Goal: Task Accomplishment & Management: Use online tool/utility

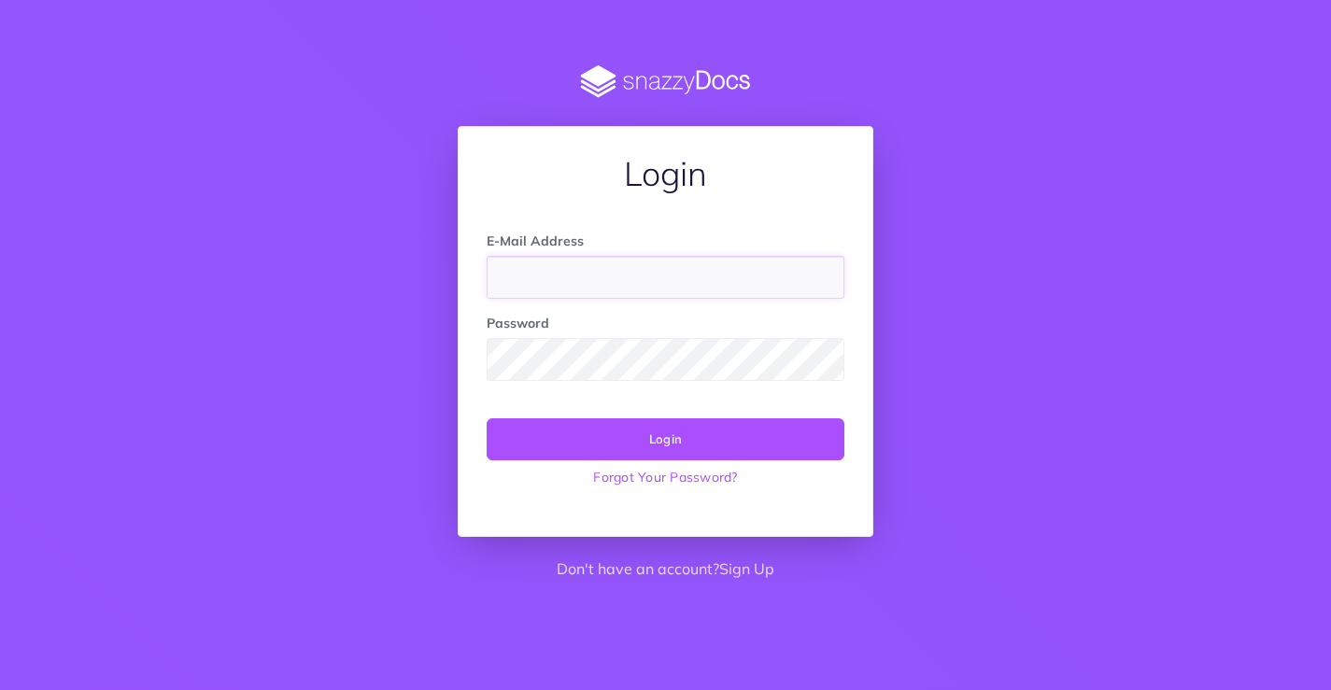
paste input "[EMAIL_ADDRESS][DOMAIN_NAME]"
type input "[EMAIL_ADDRESS][DOMAIN_NAME]"
click at [764, 560] on link "Sign Up" at bounding box center [746, 568] width 55 height 19
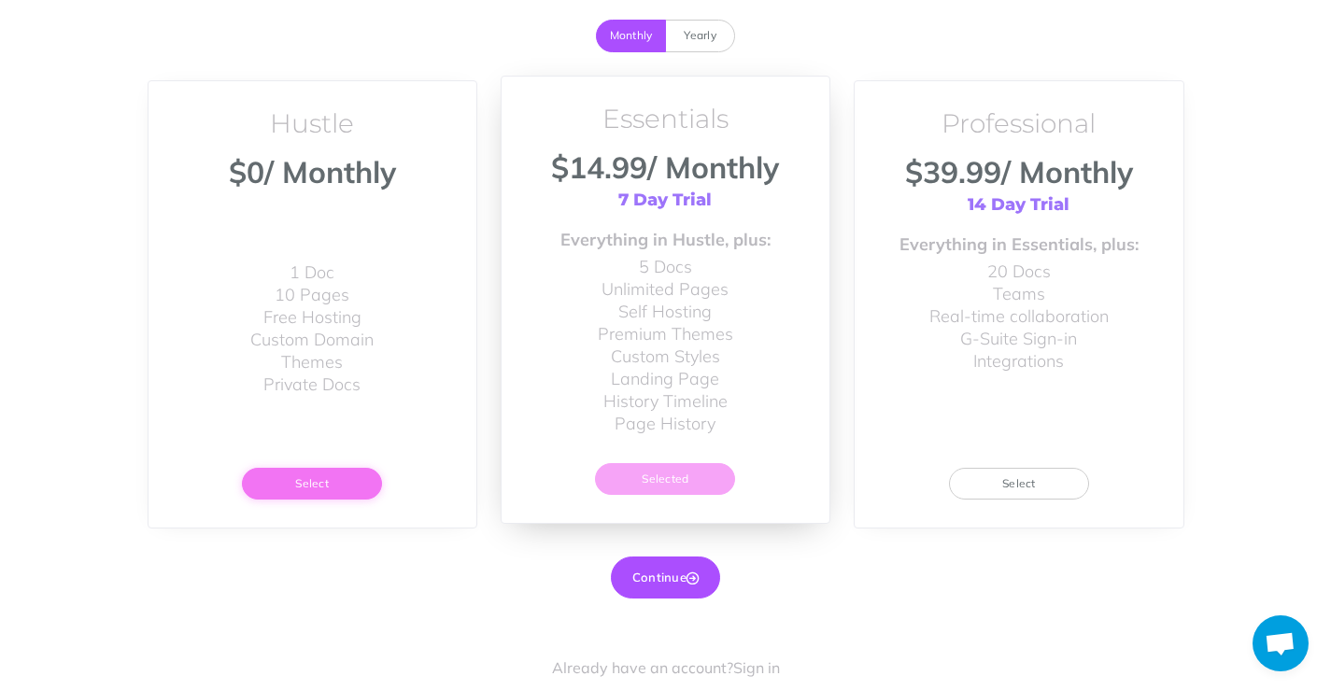
click at [353, 472] on button "Select" at bounding box center [312, 484] width 140 height 32
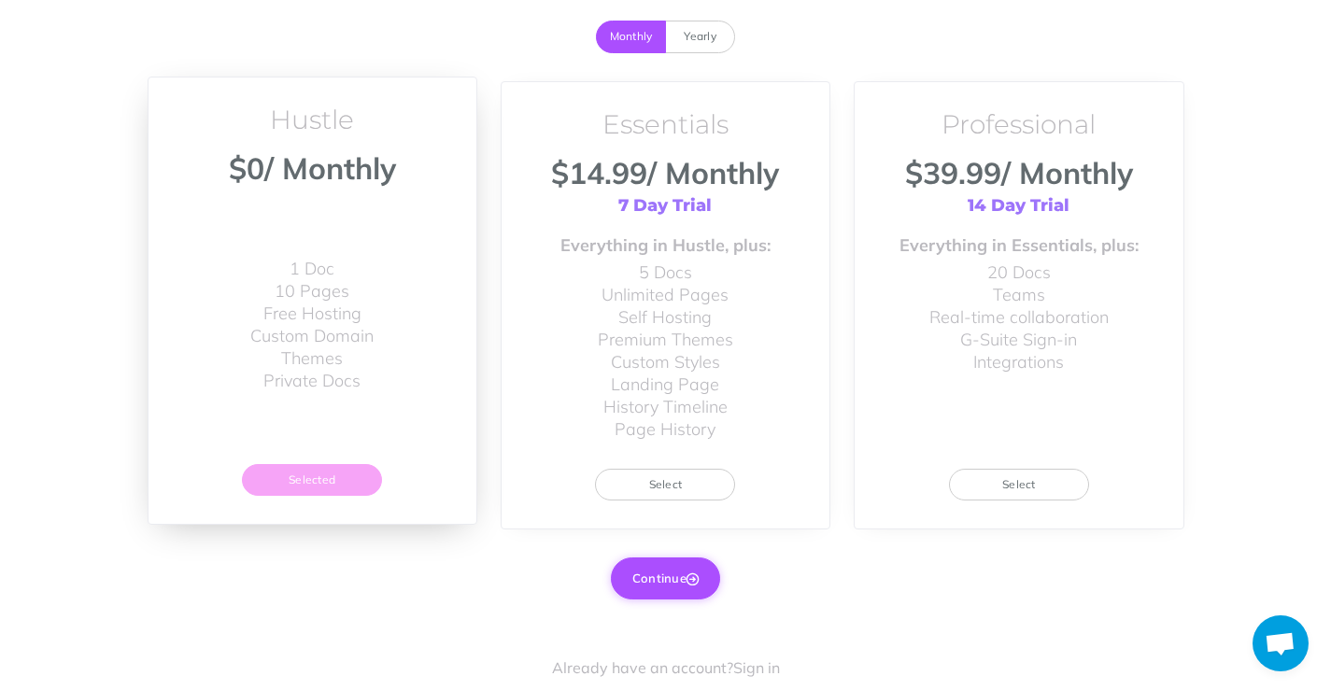
click at [661, 577] on button "Continue" at bounding box center [665, 578] width 109 height 41
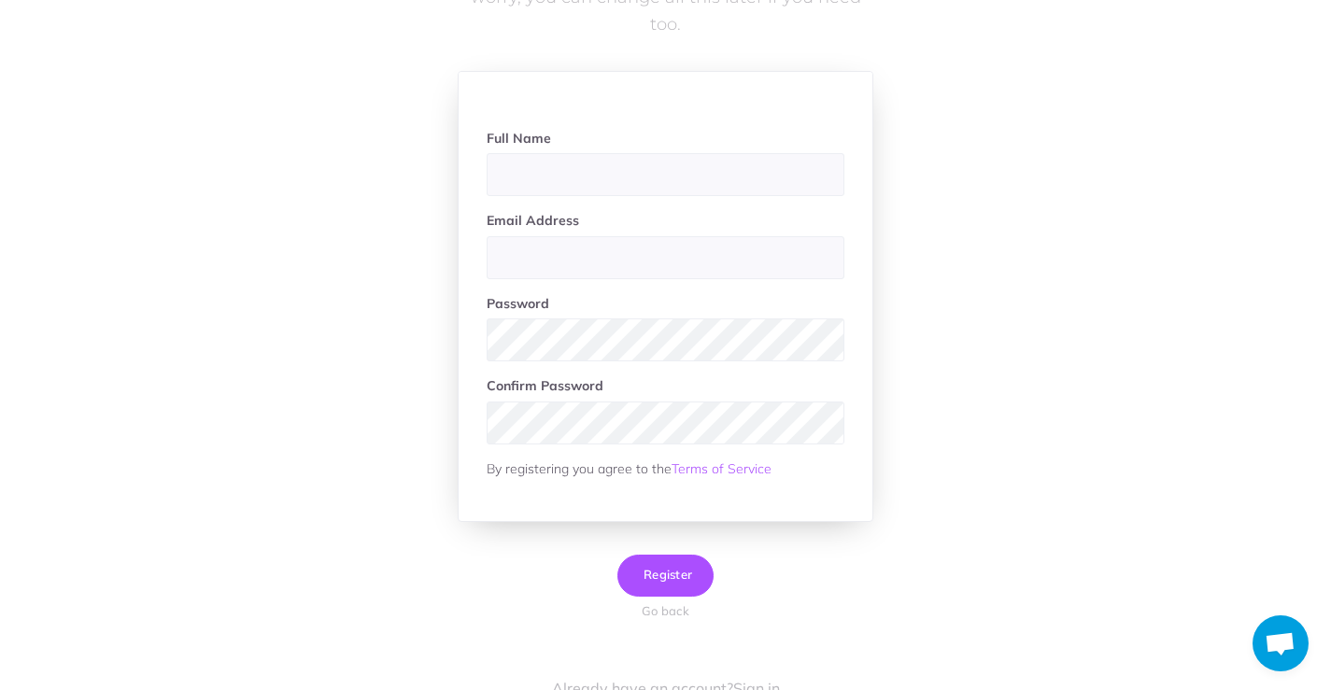
click at [536, 196] on div "Full Name" at bounding box center [666, 162] width 386 height 68
click at [539, 184] on input "text" at bounding box center [666, 174] width 358 height 43
type input "[PERSON_NAME]"
click at [530, 274] on input "email" at bounding box center [666, 257] width 358 height 43
type input "[EMAIL_ADDRESS][DOMAIN_NAME]"
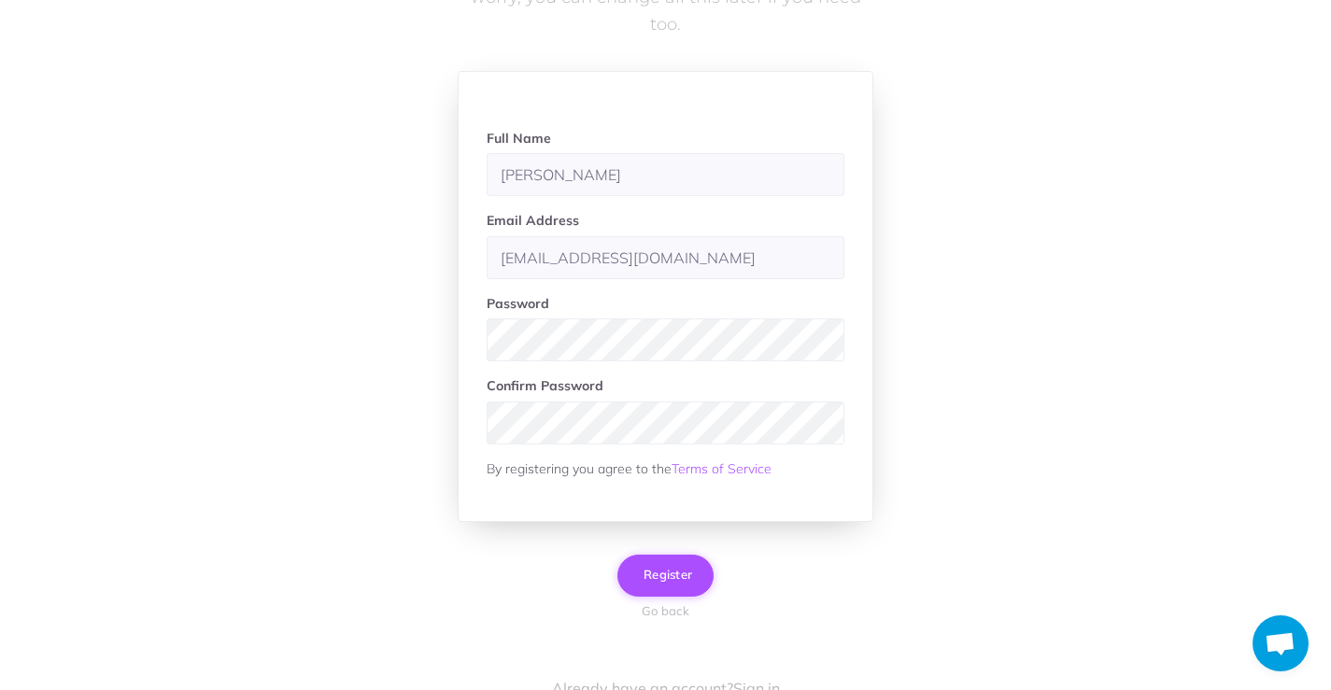
click at [657, 570] on span "Register" at bounding box center [665, 574] width 53 height 15
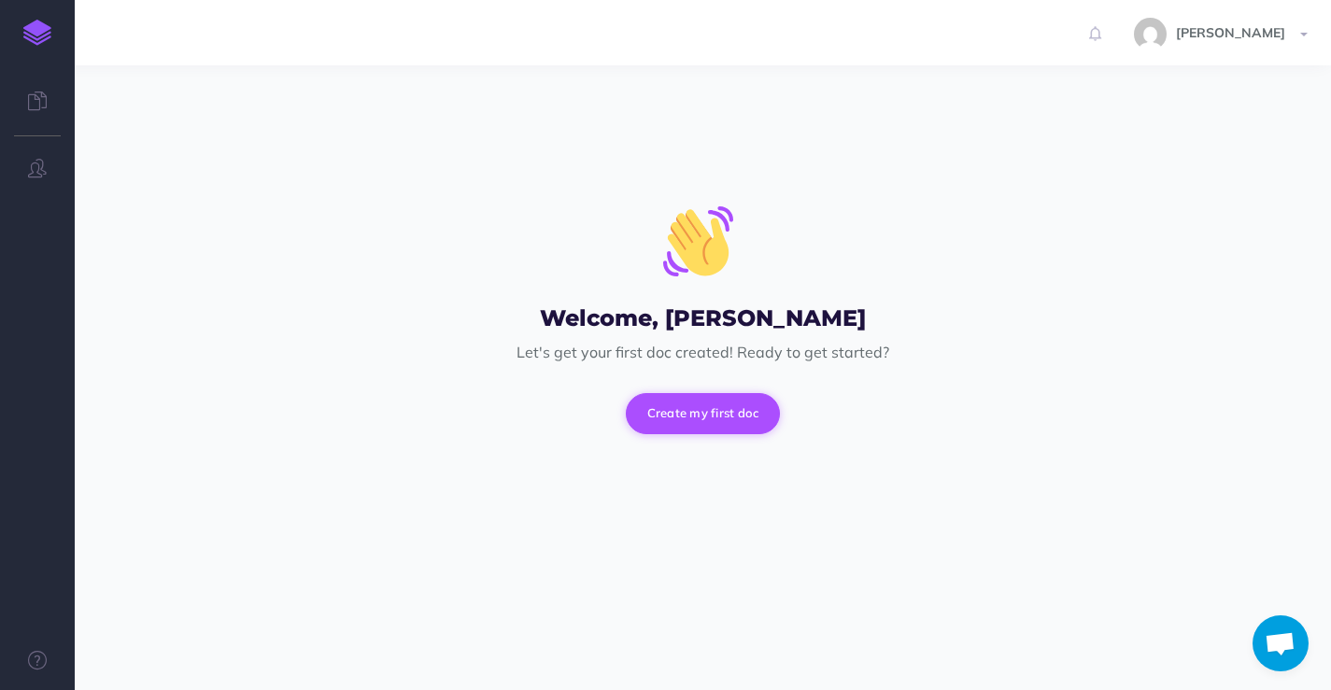
click at [740, 402] on button "Create my first doc" at bounding box center [703, 413] width 155 height 41
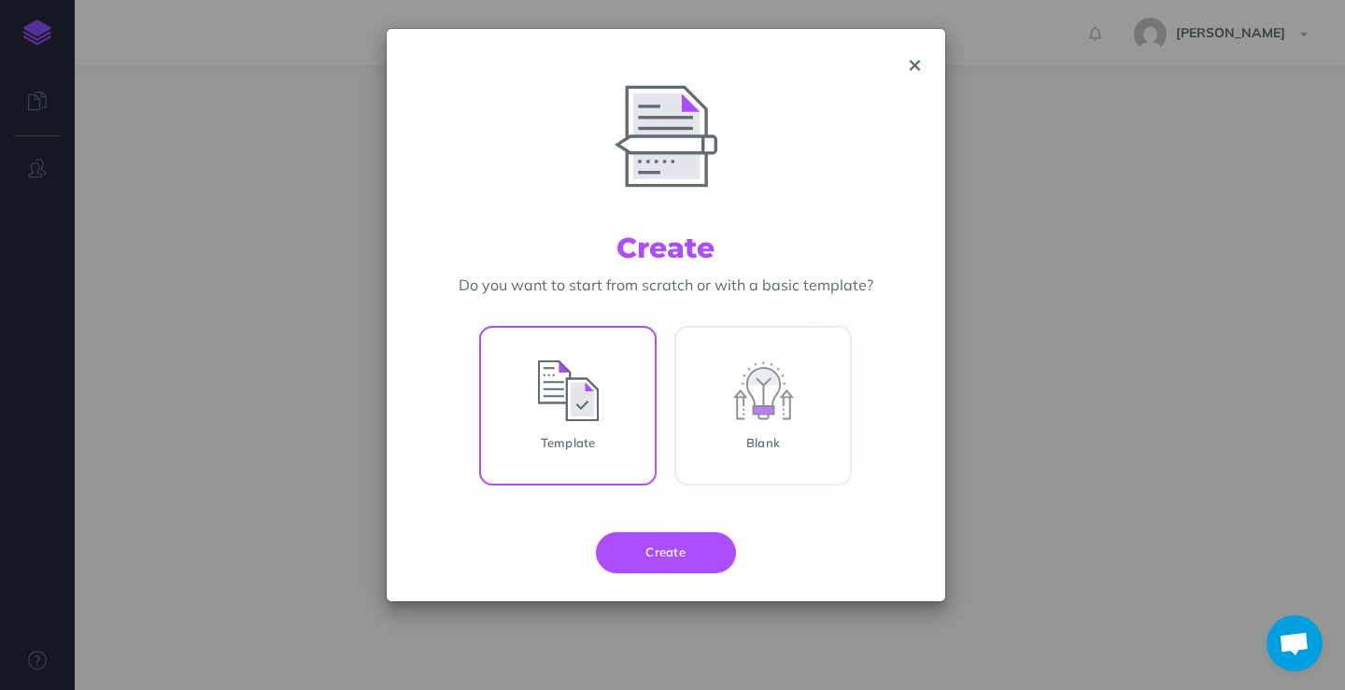
click at [562, 401] on input "Template" at bounding box center [567, 410] width 177 height 160
radio input "true"
click at [763, 387] on input "Blank" at bounding box center [762, 410] width 177 height 160
radio input "true"
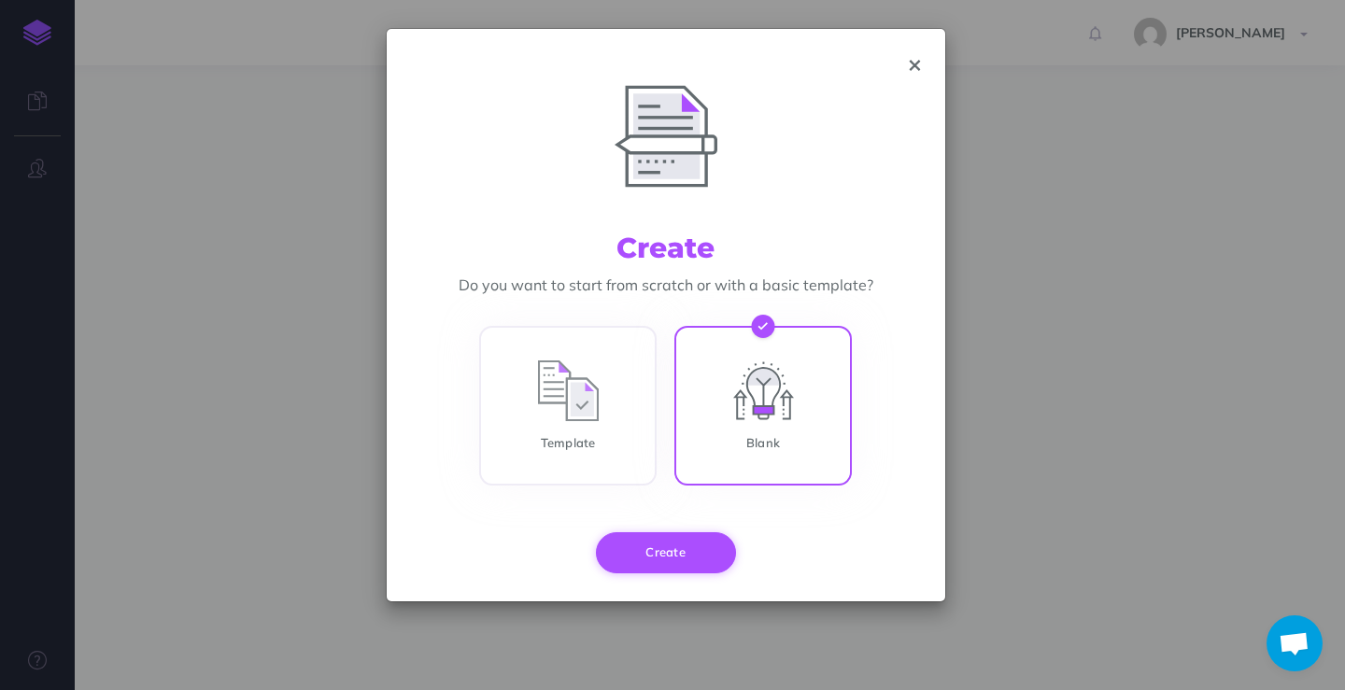
click at [644, 560] on button "Create" at bounding box center [666, 552] width 140 height 41
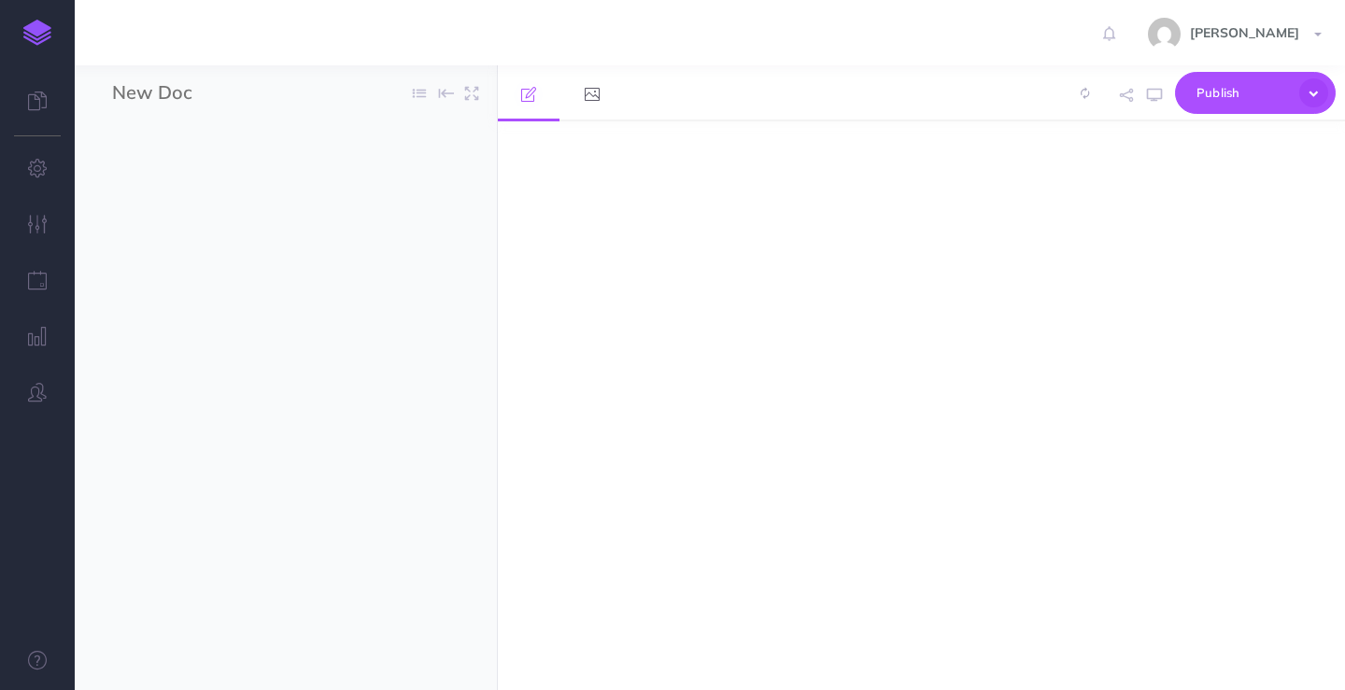
select select "null"
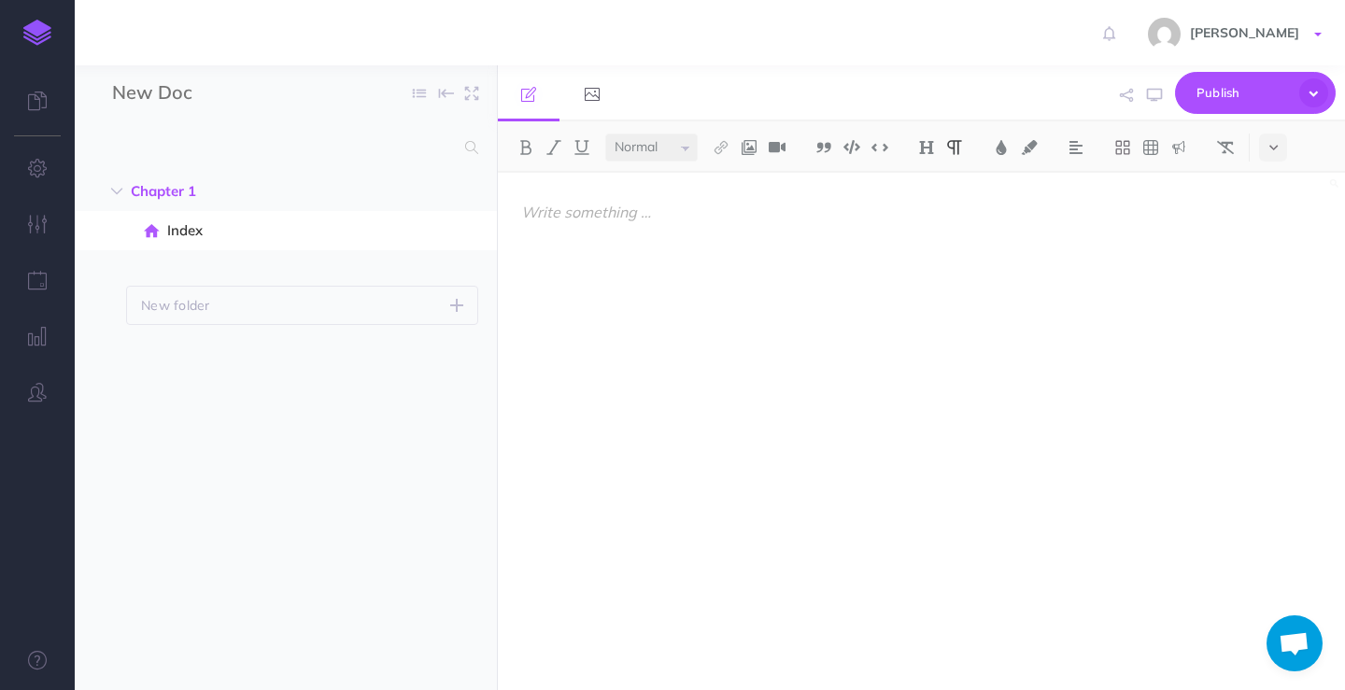
click at [1267, 49] on link "[PERSON_NAME]" at bounding box center [1237, 32] width 216 height 65
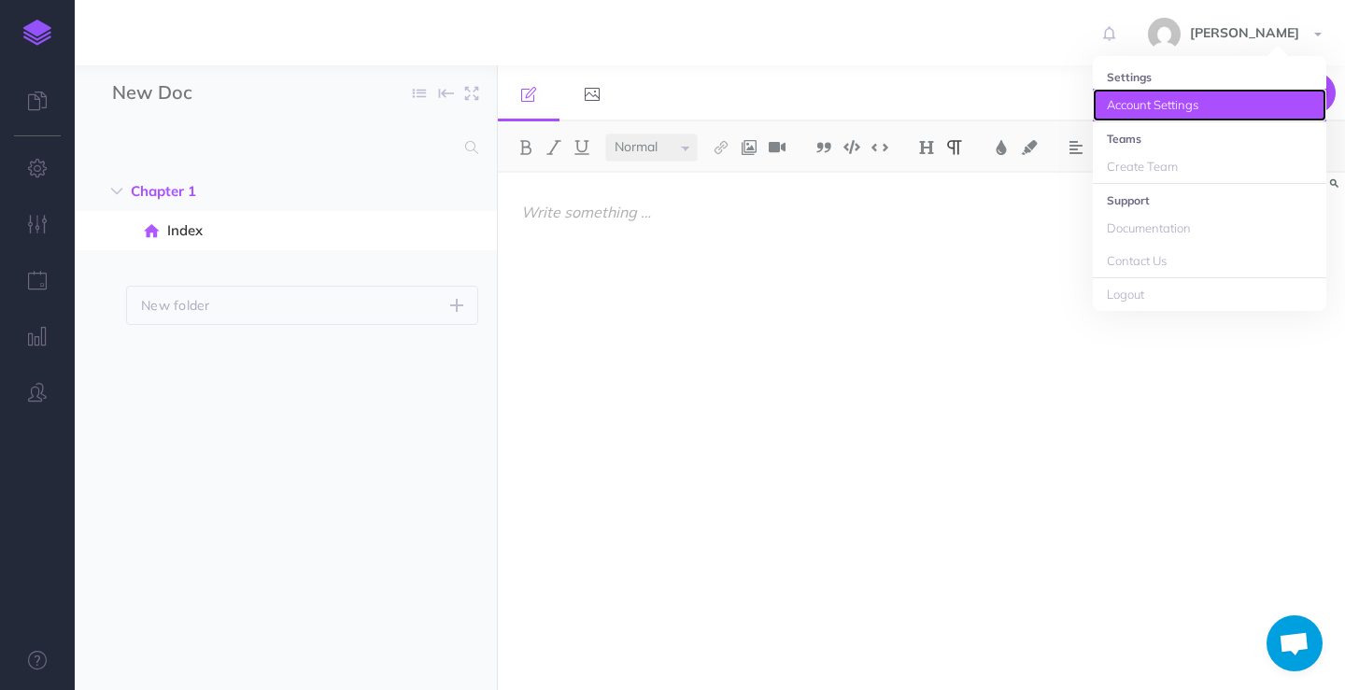
click at [1156, 108] on link "Account Settings" at bounding box center [1210, 105] width 234 height 33
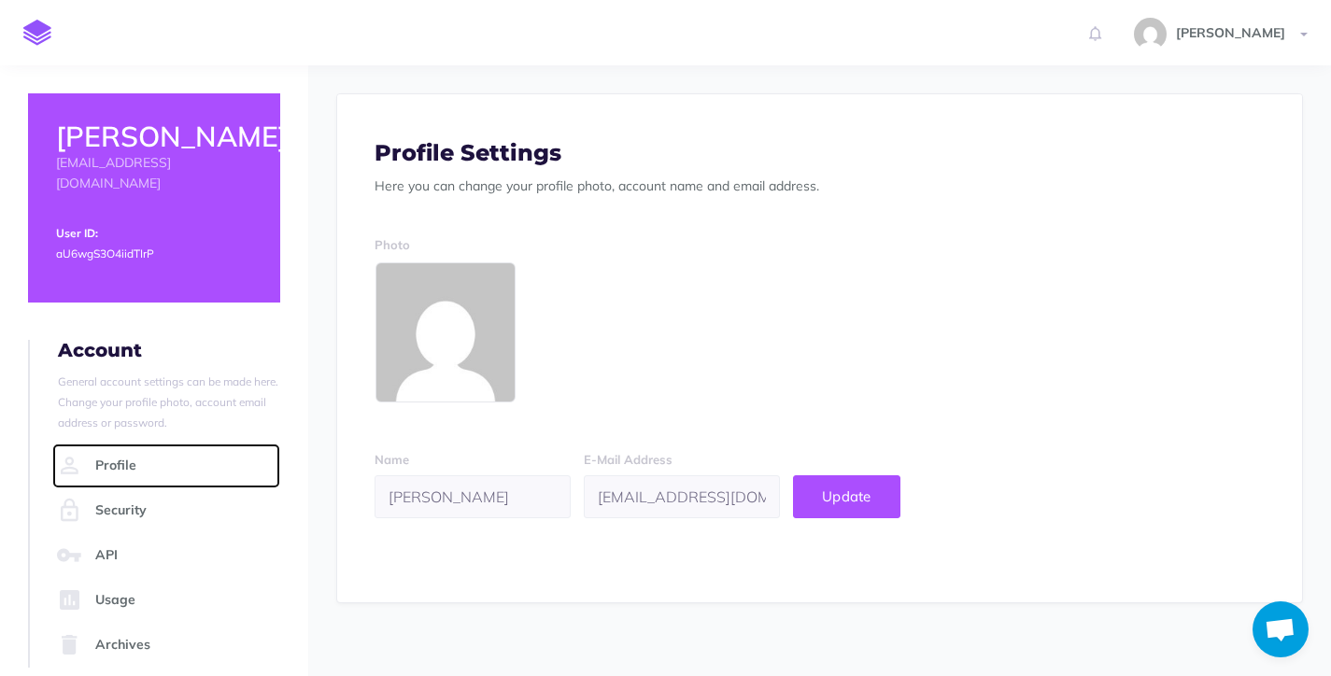
click at [105, 444] on link "Profile" at bounding box center [166, 466] width 228 height 45
click at [1239, 35] on span "[PERSON_NAME]" at bounding box center [1231, 32] width 128 height 17
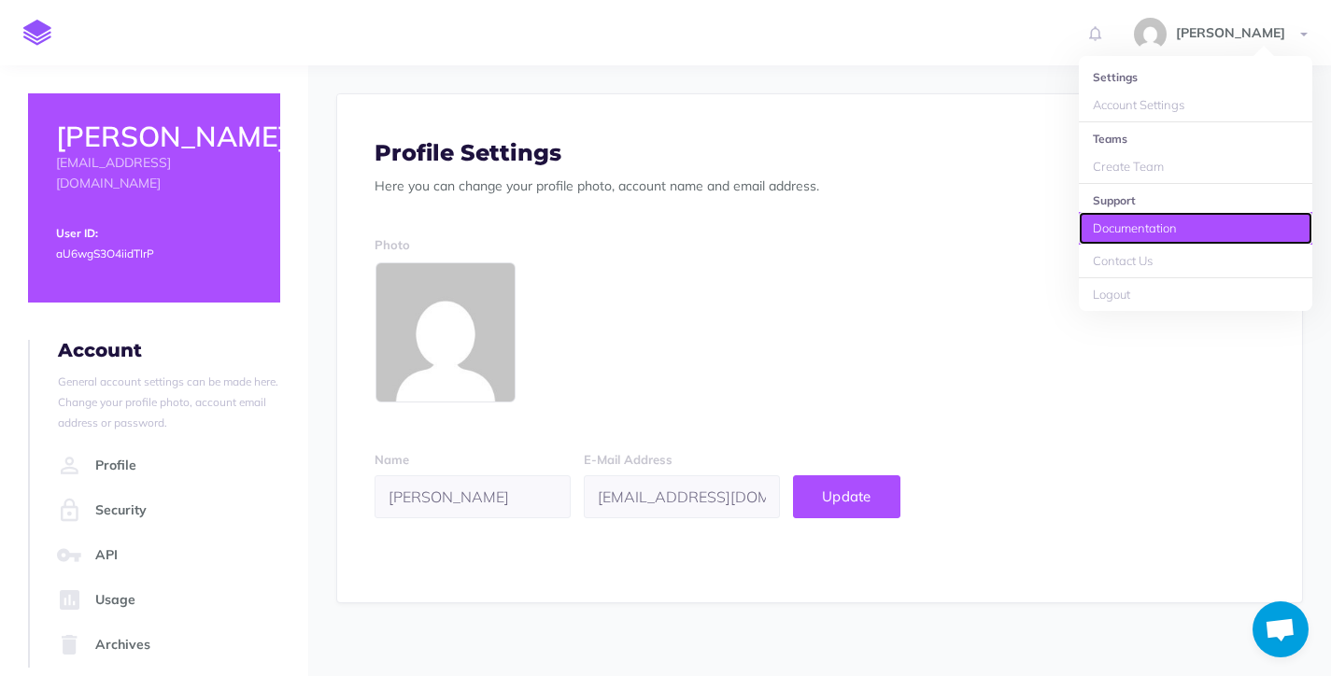
click at [1107, 234] on link "Documentation" at bounding box center [1196, 228] width 234 height 33
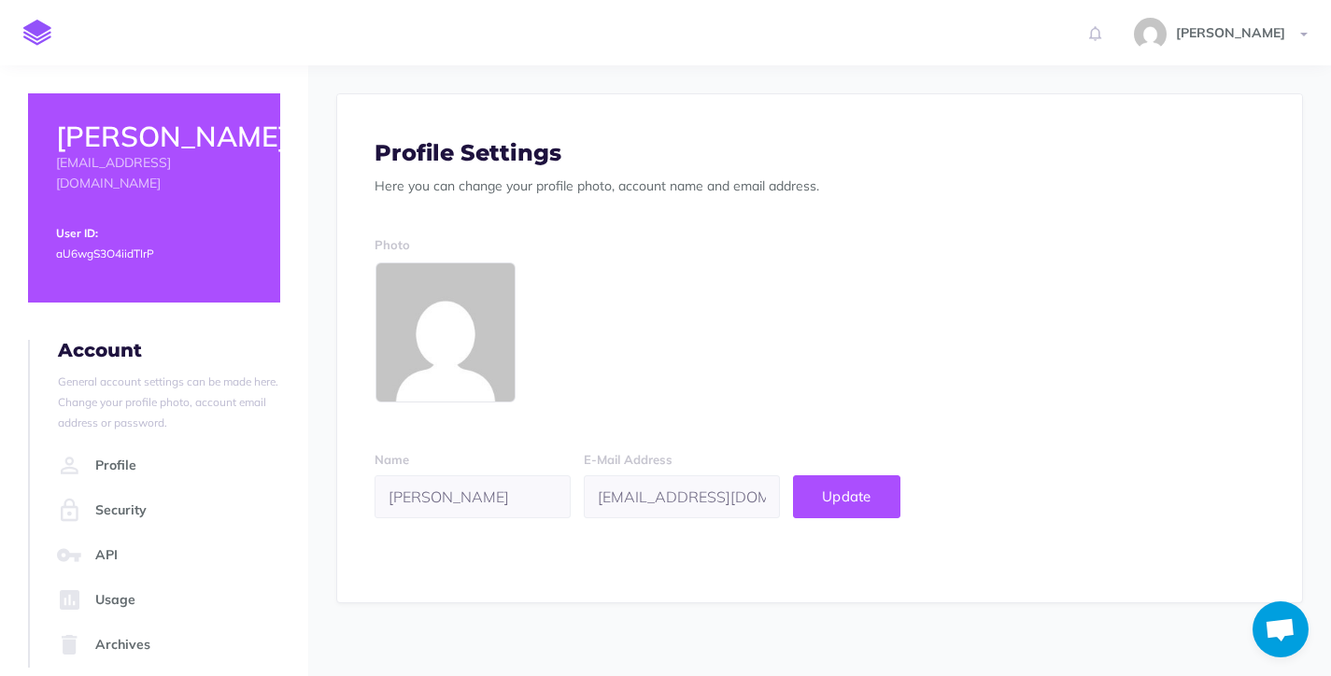
click at [90, 247] on small "aU6wgS3O4iidTIrP" at bounding box center [105, 254] width 98 height 14
click at [90, 444] on link "Profile" at bounding box center [166, 466] width 228 height 45
click at [37, 31] on img at bounding box center [37, 33] width 28 height 26
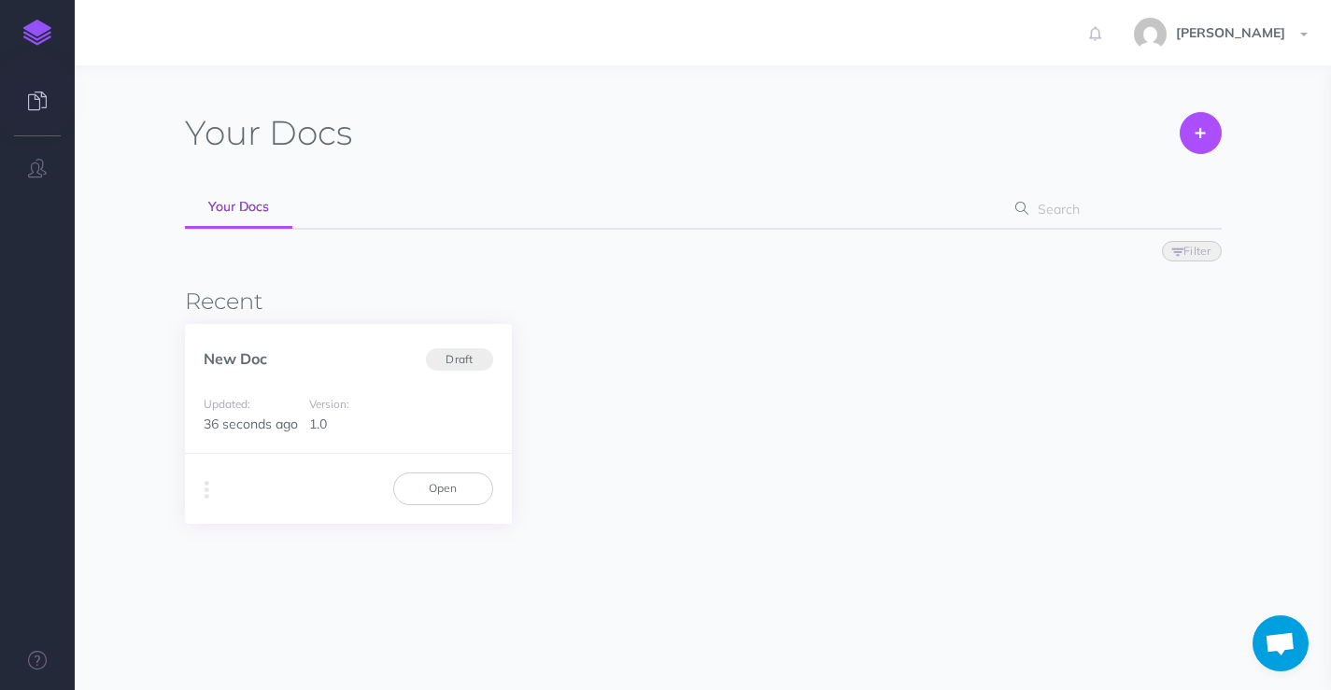
click at [407, 386] on div "Updated: 36 seconds ago Version: 1.0" at bounding box center [348, 414] width 327 height 79
click at [1212, 122] on button at bounding box center [1201, 133] width 42 height 42
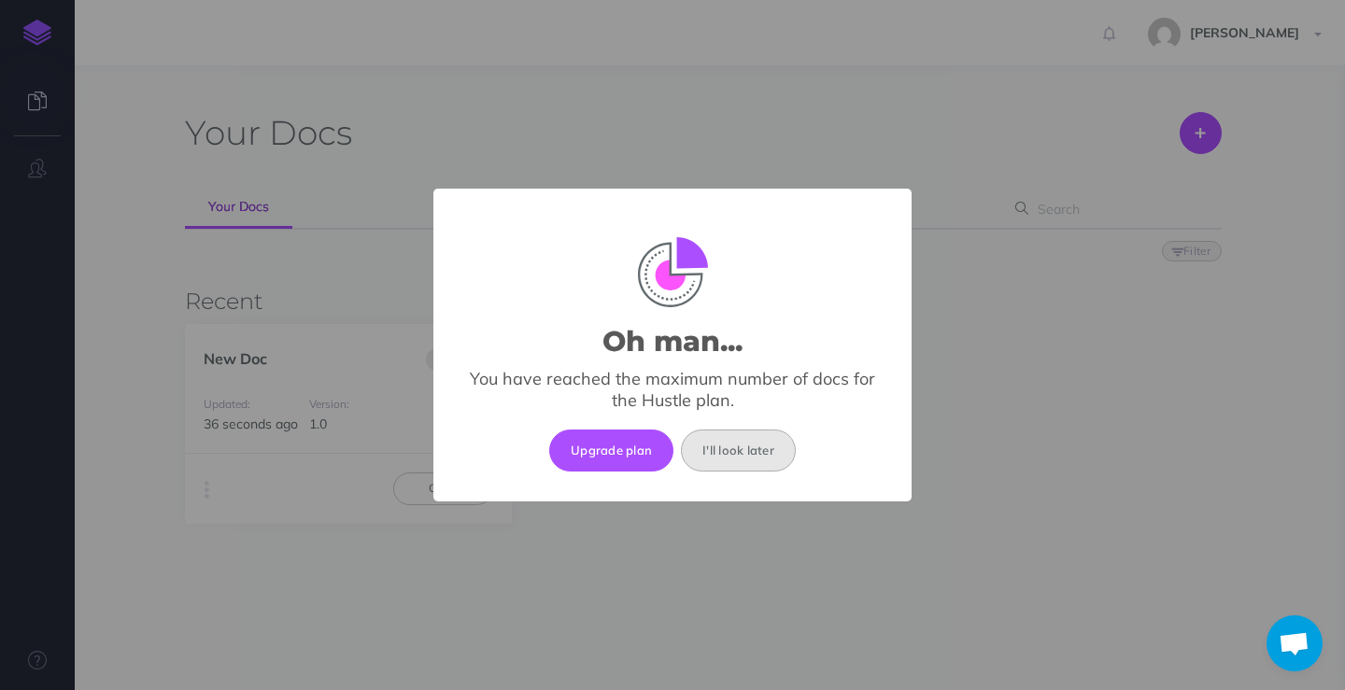
click at [754, 449] on button "I'll look later" at bounding box center [738, 450] width 115 height 41
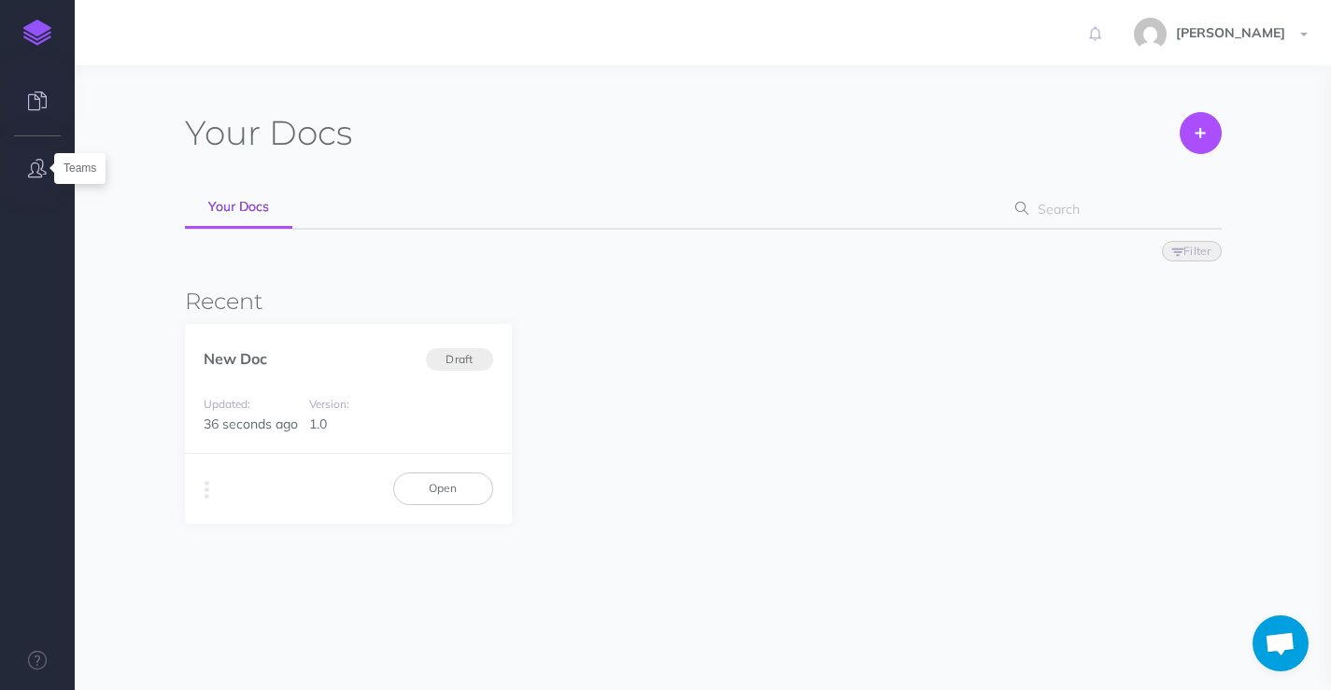
click at [31, 165] on icon "button" at bounding box center [37, 168] width 19 height 19
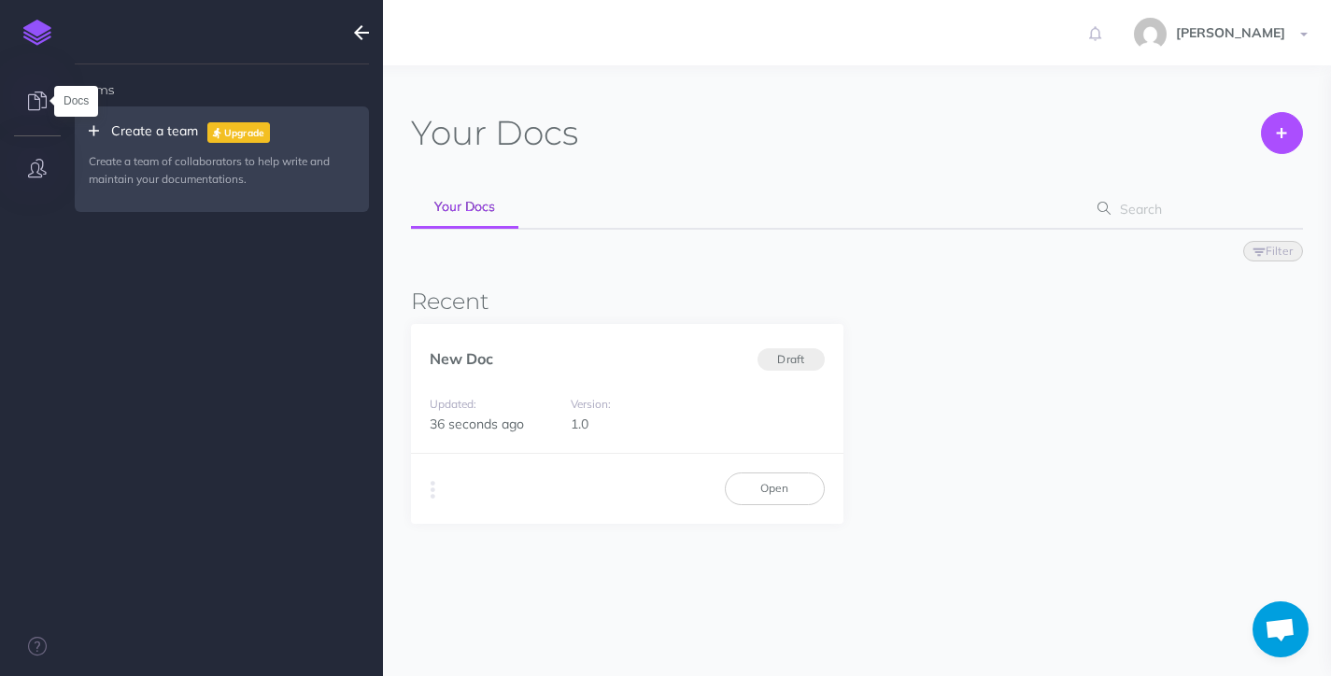
click at [30, 103] on icon at bounding box center [37, 101] width 19 height 19
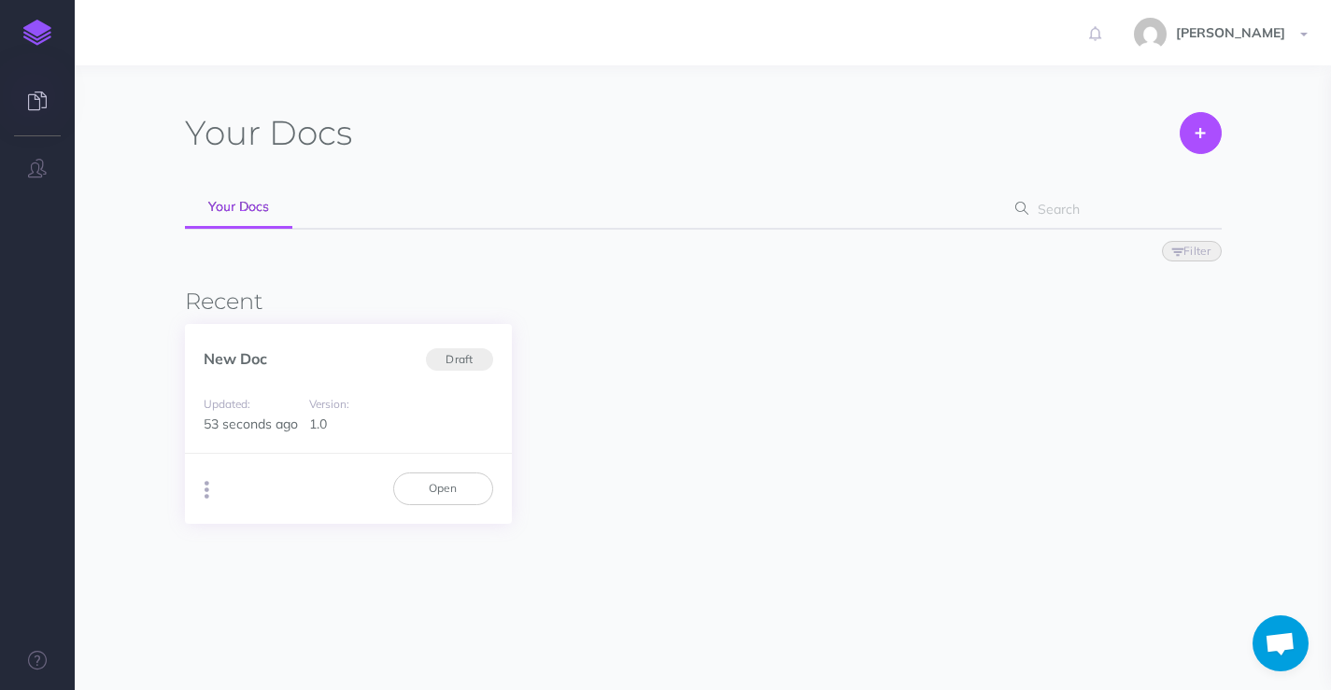
click at [209, 489] on button "button" at bounding box center [207, 490] width 18 height 28
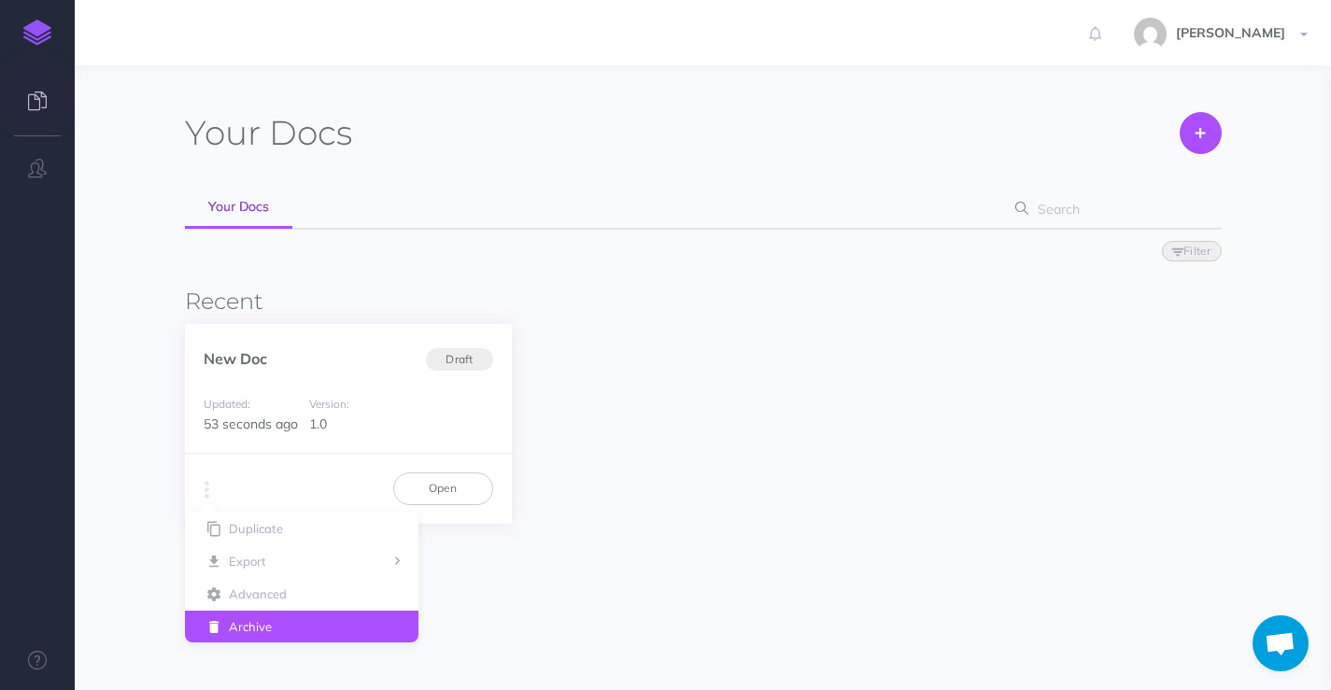
click at [304, 615] on button "Archive" at bounding box center [302, 627] width 234 height 33
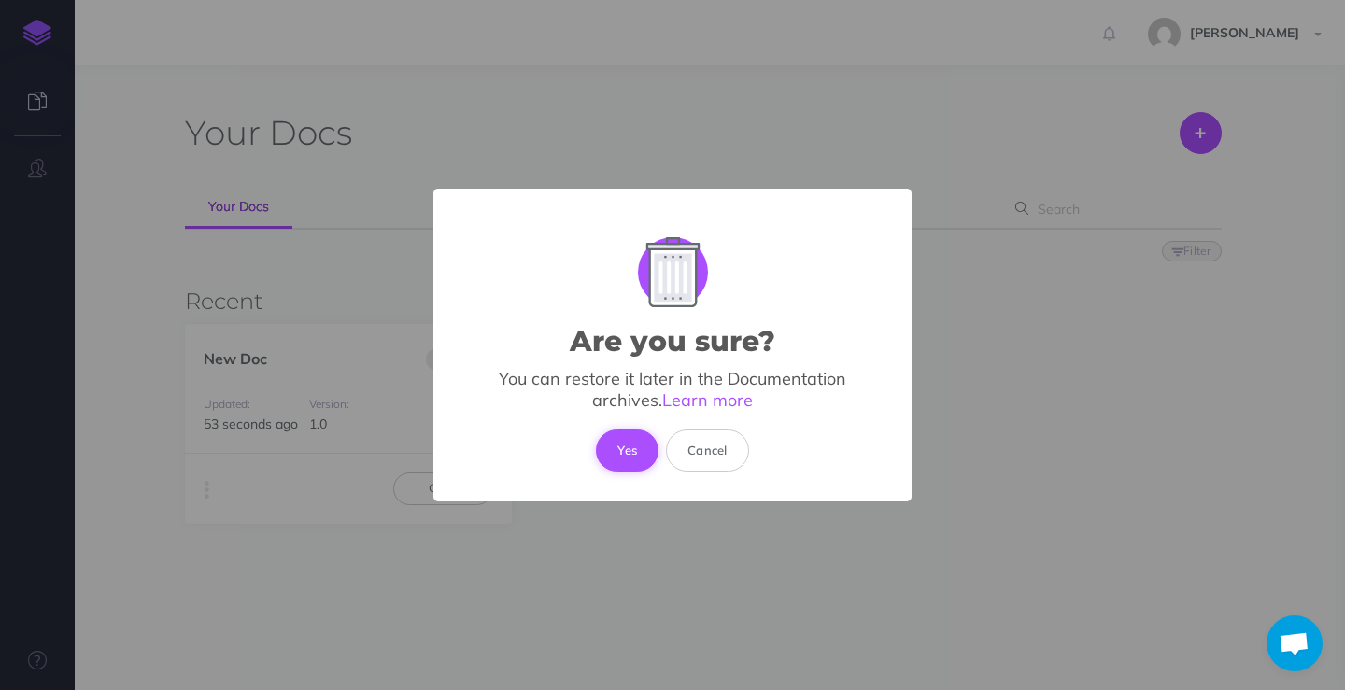
click at [615, 446] on button "Yes" at bounding box center [627, 450] width 63 height 41
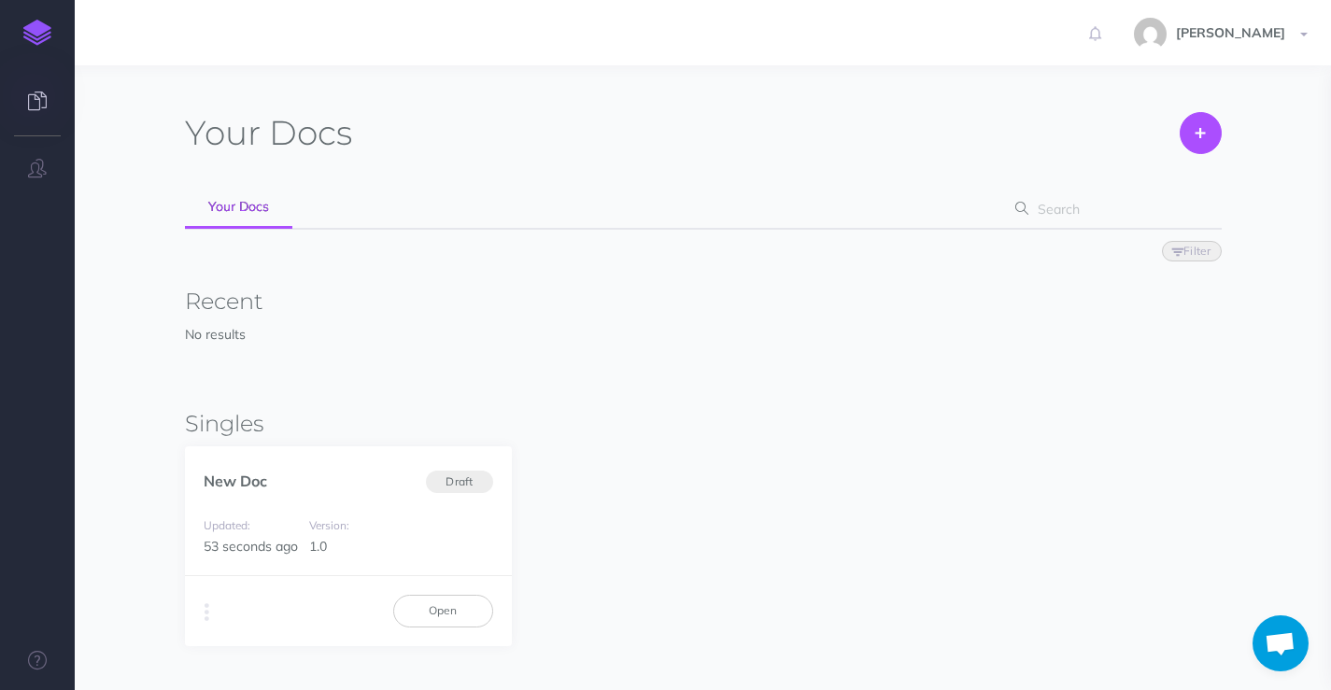
click at [39, 24] on img at bounding box center [37, 33] width 28 height 26
click at [1200, 135] on icon at bounding box center [1200, 133] width 9 height 40
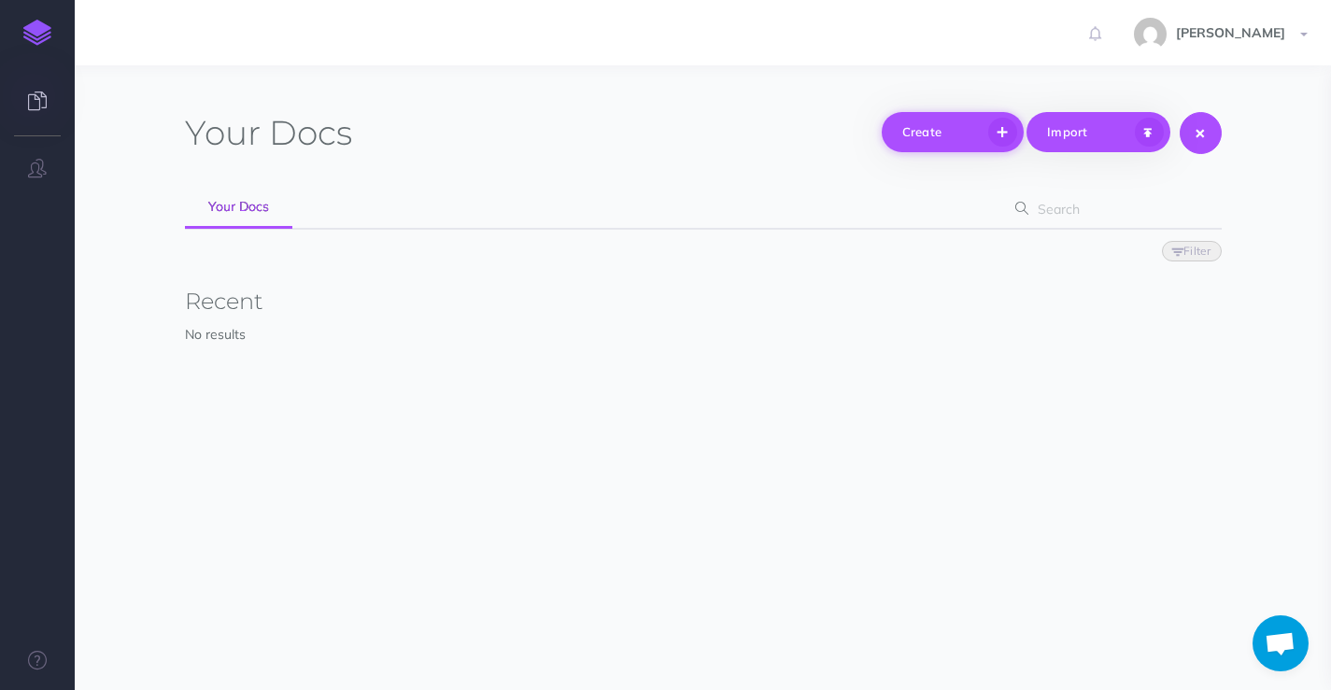
click at [986, 135] on button "Create" at bounding box center [953, 132] width 143 height 40
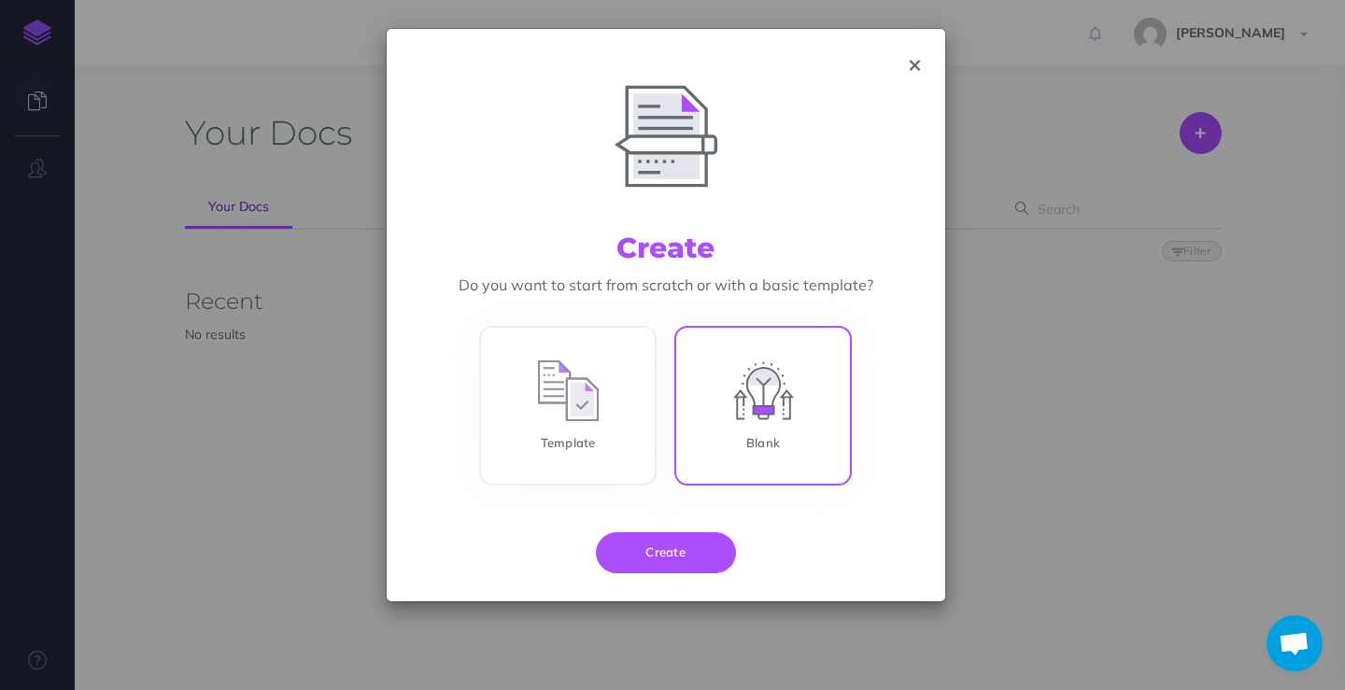
click at [845, 372] on input "Blank" at bounding box center [762, 410] width 177 height 160
radio input "true"
click at [658, 539] on button "Create" at bounding box center [666, 552] width 140 height 41
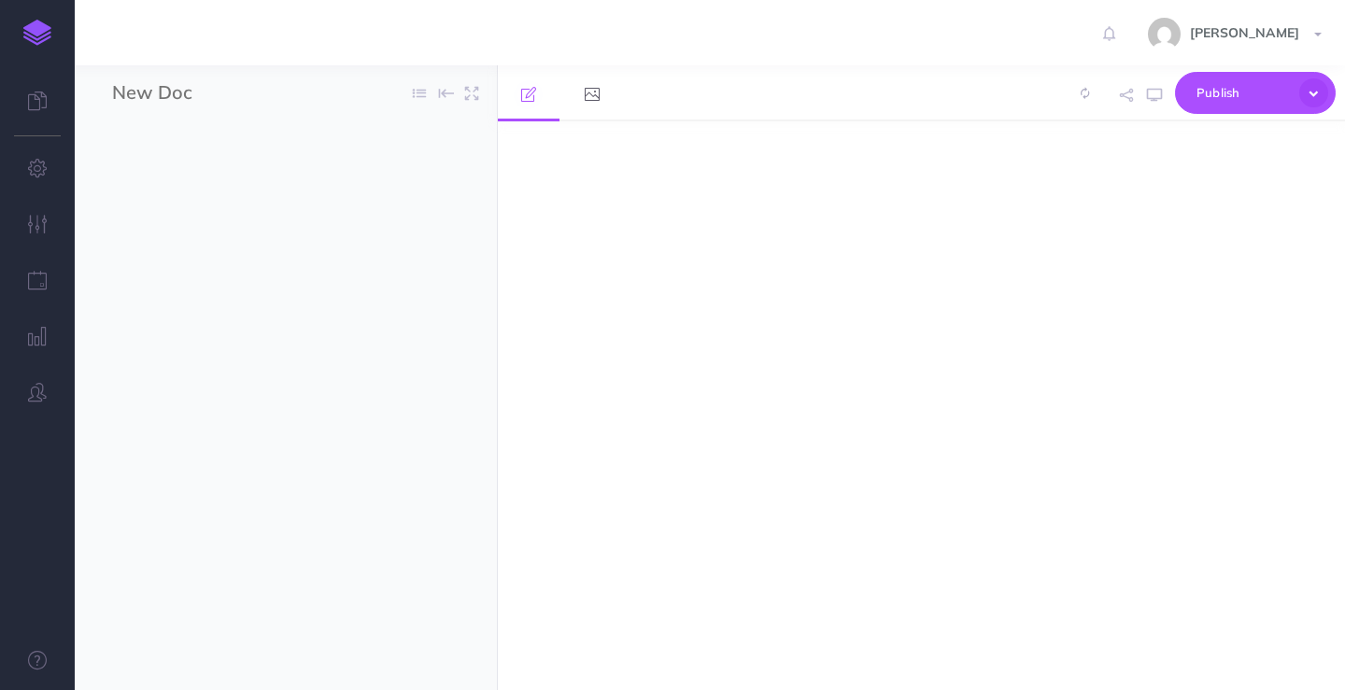
select select "null"
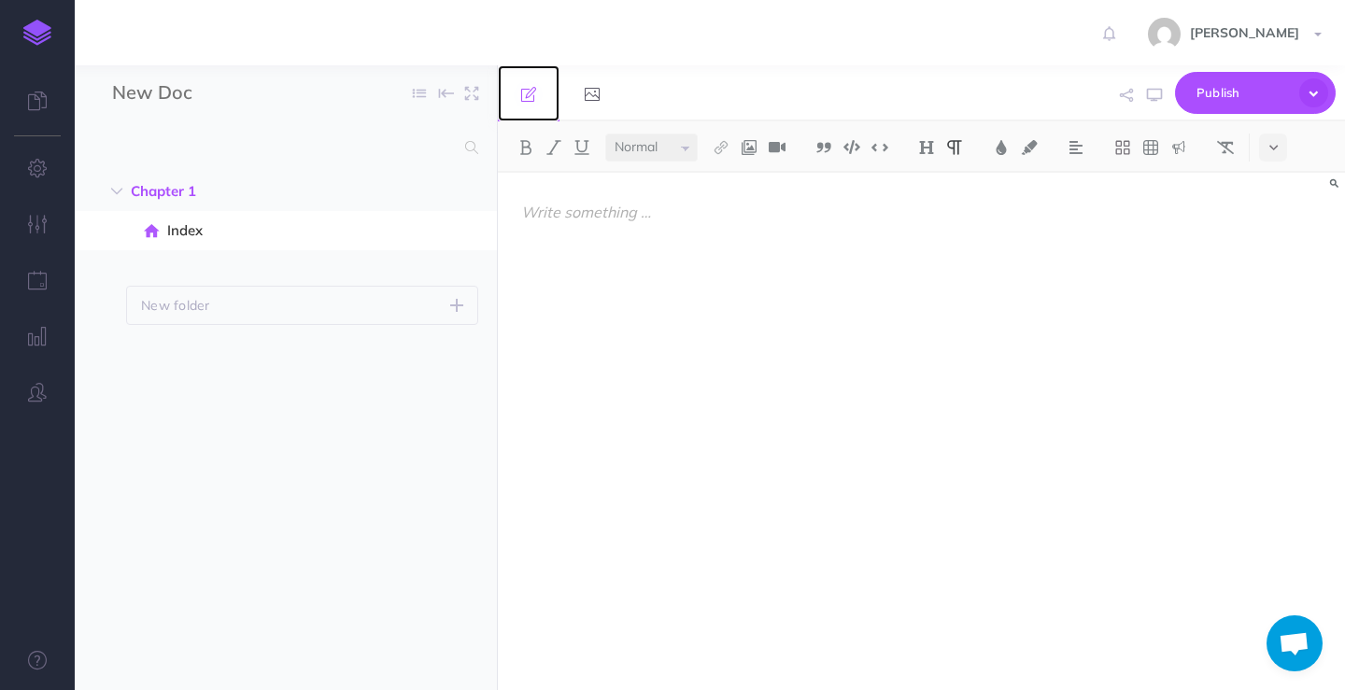
click at [532, 94] on icon at bounding box center [528, 94] width 15 height 15
click at [530, 94] on icon at bounding box center [528, 94] width 15 height 15
click at [1206, 78] on span "Publish" at bounding box center [1242, 92] width 93 height 29
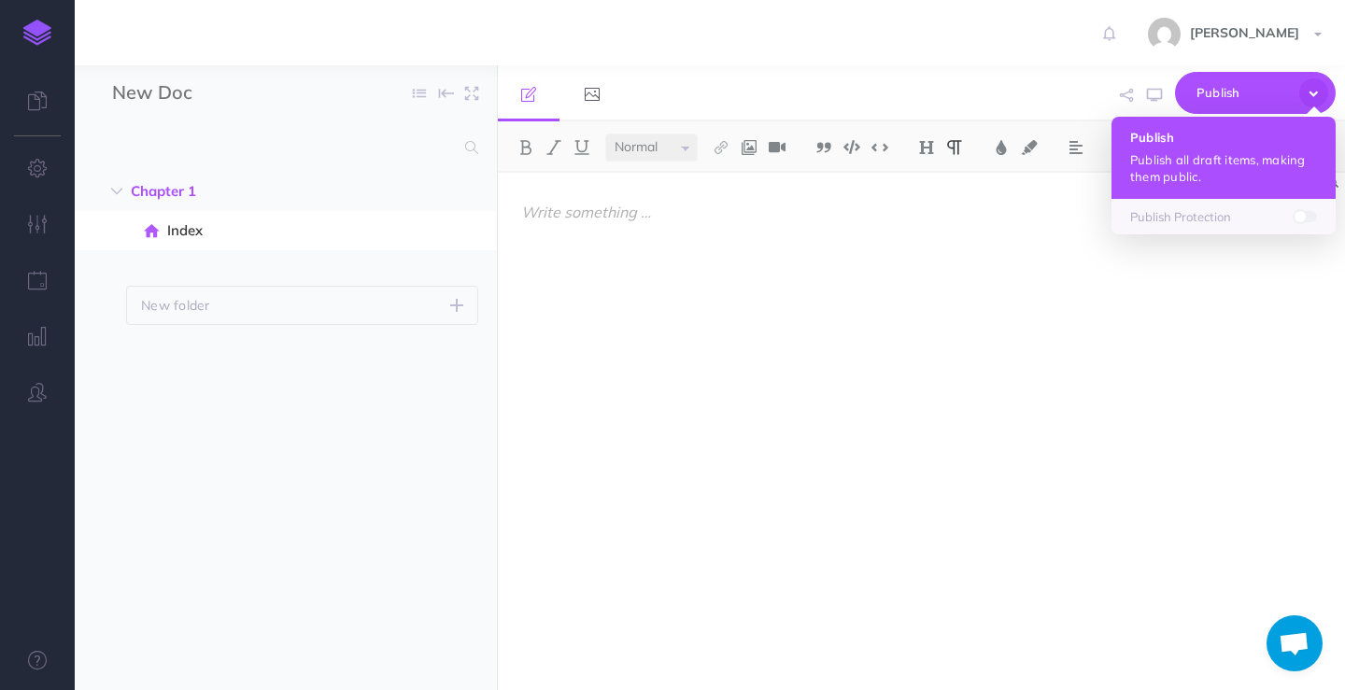
click at [1180, 149] on button "Publish Publish all draft items, making them public." at bounding box center [1223, 158] width 224 height 82
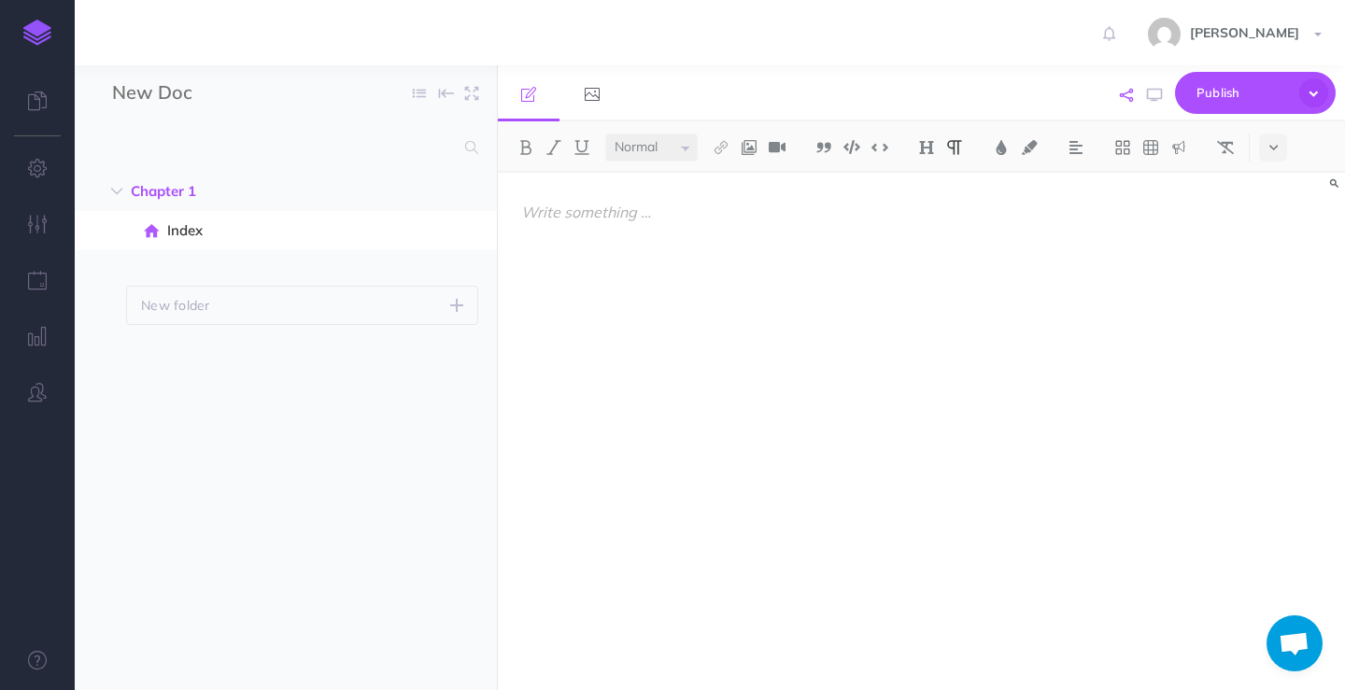
click at [1121, 91] on icon "button" at bounding box center [1126, 95] width 13 height 13
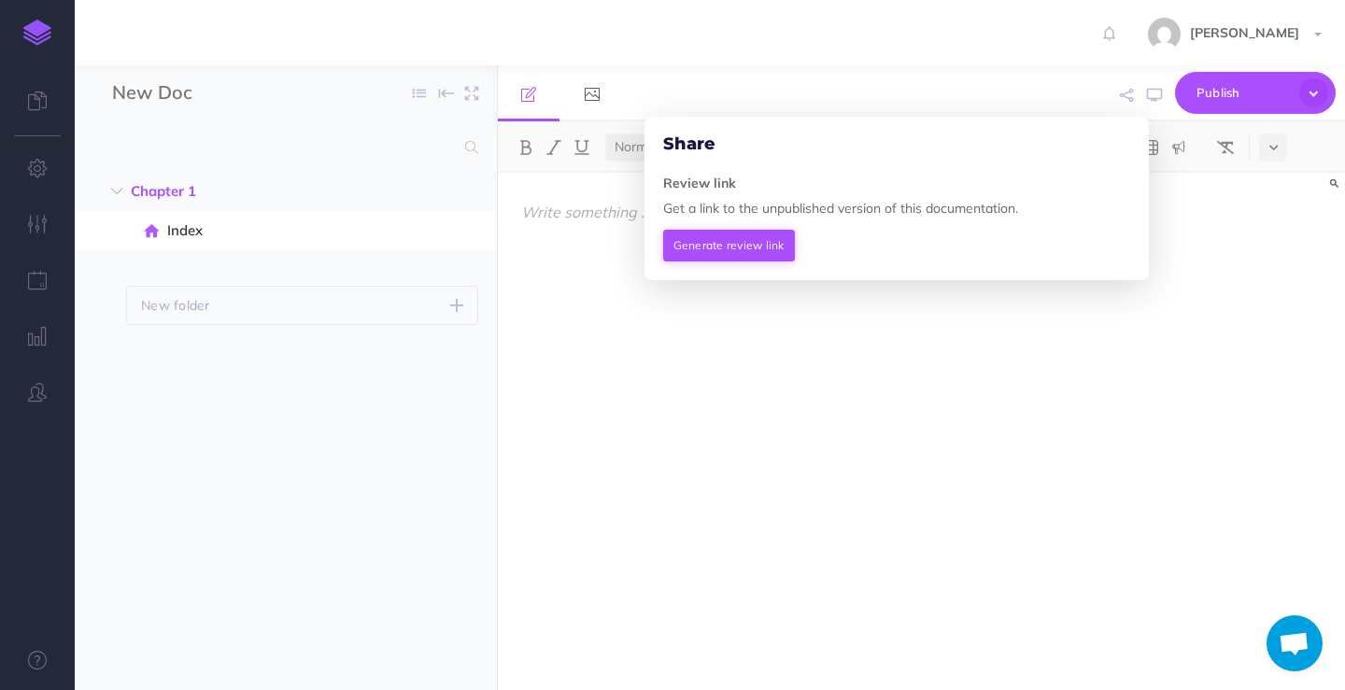
click at [710, 245] on button "Generate review link" at bounding box center [729, 246] width 132 height 32
click at [833, 254] on input "https://app.snazzydocs.com/docs/review/MulXNEwBz7NgL5vu/chapter-1" at bounding box center [880, 244] width 435 height 28
